Goal: Information Seeking & Learning: Check status

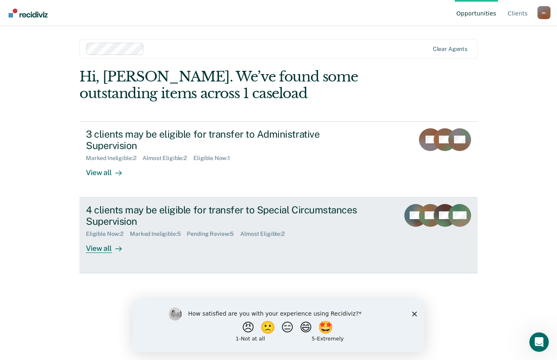
click at [212, 205] on div "4 clients may be eligible for transfer to Special Circumstances Supervision" at bounding box center [229, 216] width 286 height 24
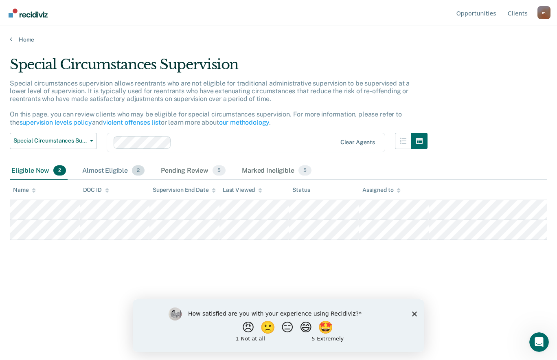
click at [117, 168] on div "Almost Eligible 2" at bounding box center [114, 171] width 66 height 18
click at [169, 164] on div "Pending Review 5" at bounding box center [193, 171] width 68 height 18
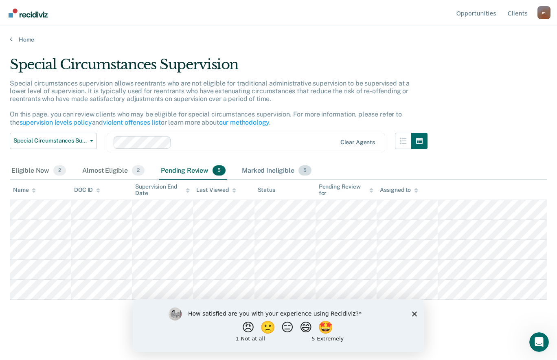
click at [242, 168] on div "Marked Ineligible 5" at bounding box center [276, 171] width 73 height 18
click at [178, 167] on div "Pending Review 5" at bounding box center [193, 171] width 68 height 18
click at [515, 100] on div "Special Circumstances Supervision Special circumstances supervision allows reen…" at bounding box center [278, 177] width 537 height 243
